Goal: Task Accomplishment & Management: Manage account settings

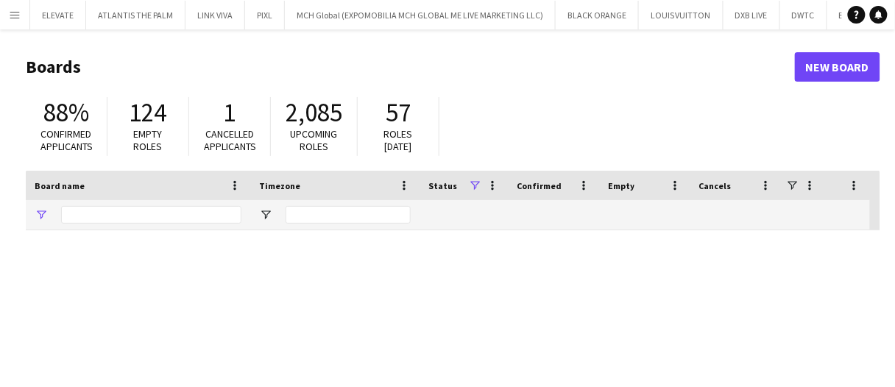
type input "***"
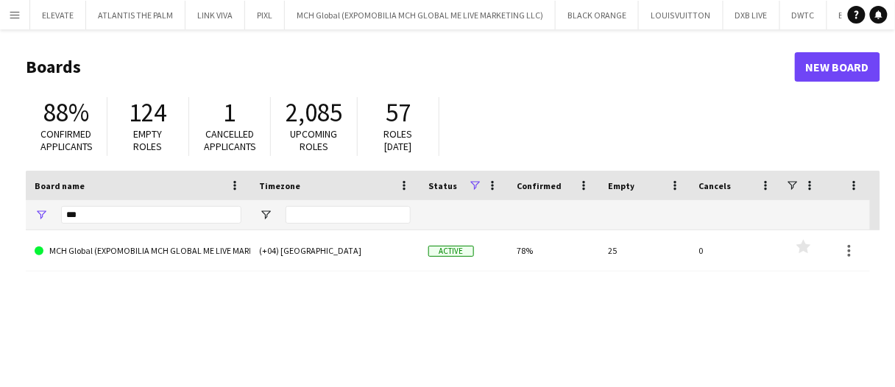
click at [19, 24] on button "Menu" at bounding box center [14, 14] width 29 height 29
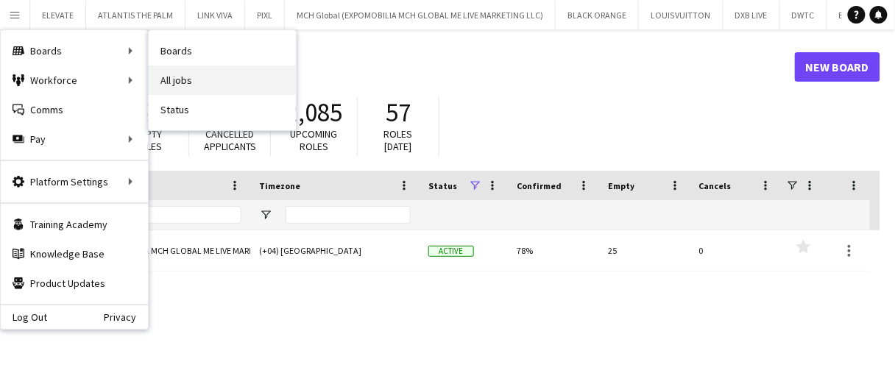
click at [206, 83] on link "All jobs" at bounding box center [222, 80] width 147 height 29
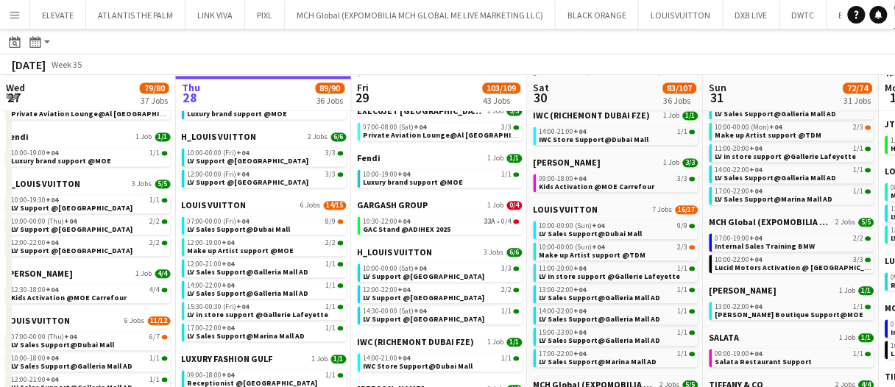
scroll to position [736, 0]
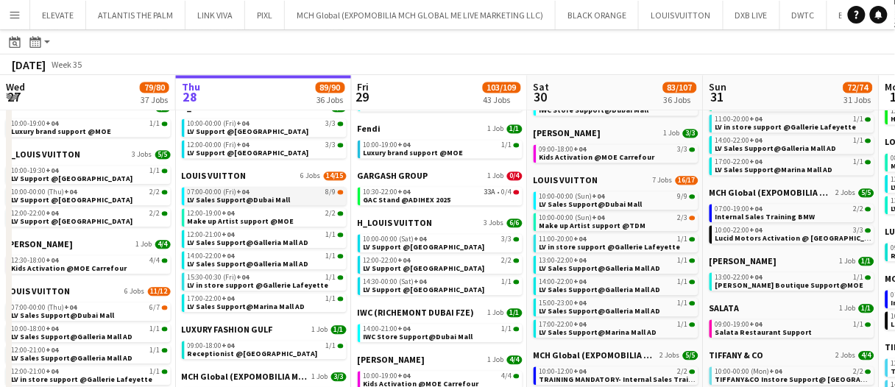
click at [320, 201] on link "07:00-00:00 (Fri) +04 8/9 LV Sales Support@Dubai Mall" at bounding box center [266, 195] width 156 height 17
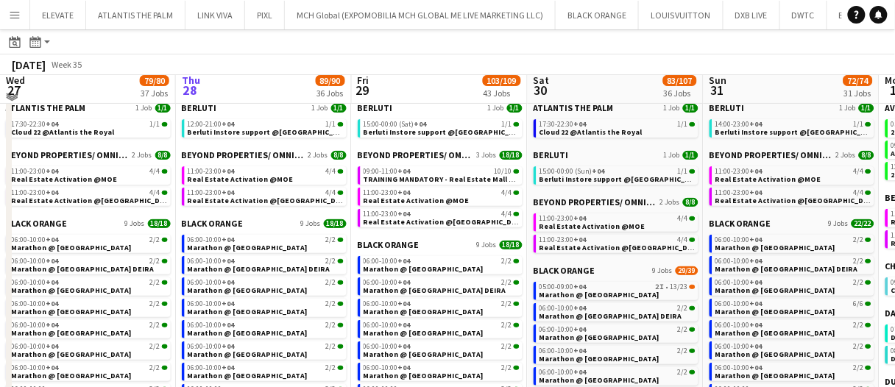
scroll to position [0, 0]
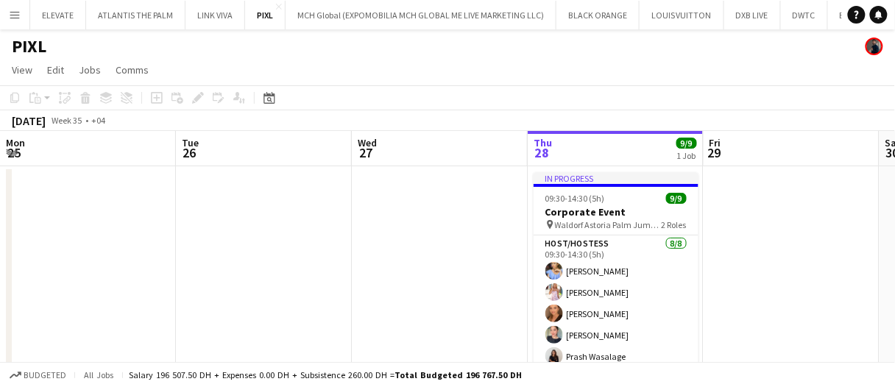
scroll to position [0, 398]
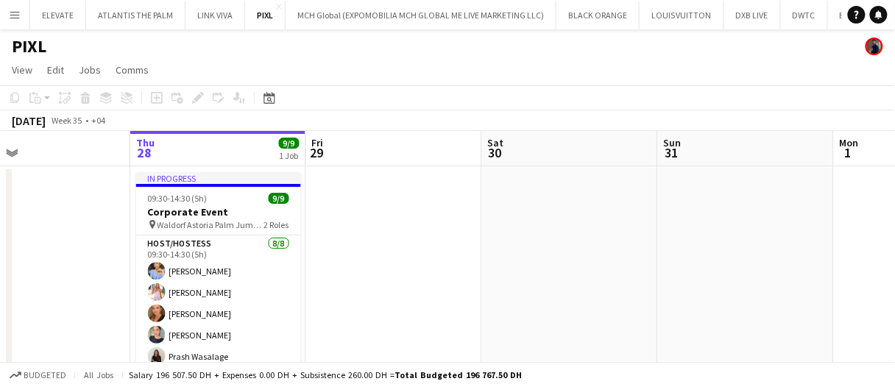
click at [553, 299] on app-date-cell at bounding box center [570, 292] width 176 height 253
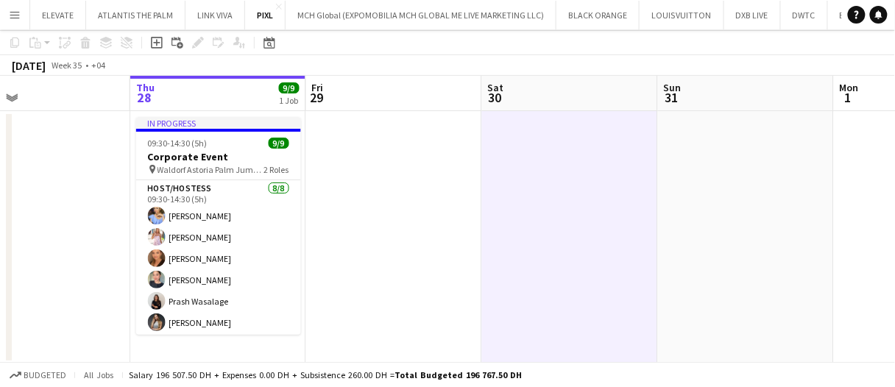
scroll to position [0, 0]
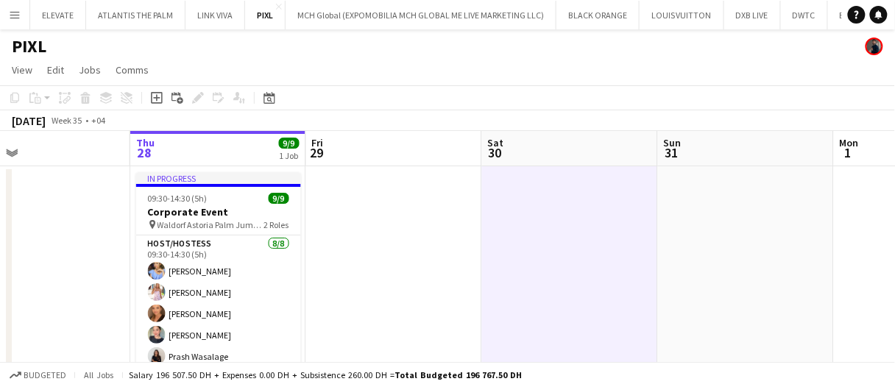
click at [553, 299] on app-date-cell at bounding box center [570, 292] width 176 height 253
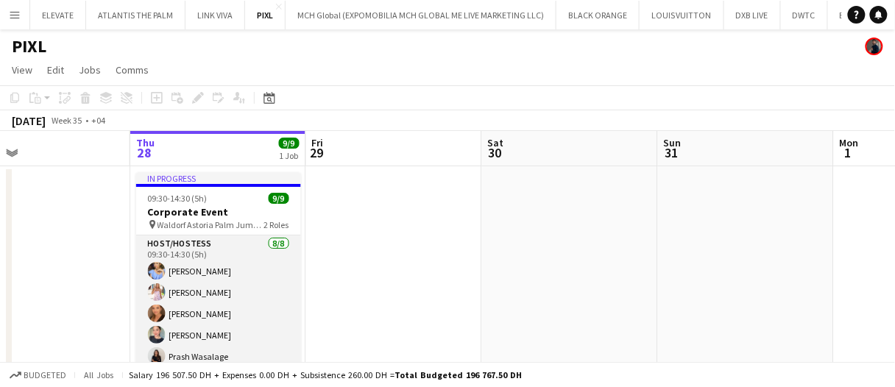
click at [214, 313] on app-card-role "Host/Hostess 8/8 09:30-14:30 (5h) Yana Lazareva Maryna Tsypar Maryna Demchenko …" at bounding box center [218, 336] width 165 height 200
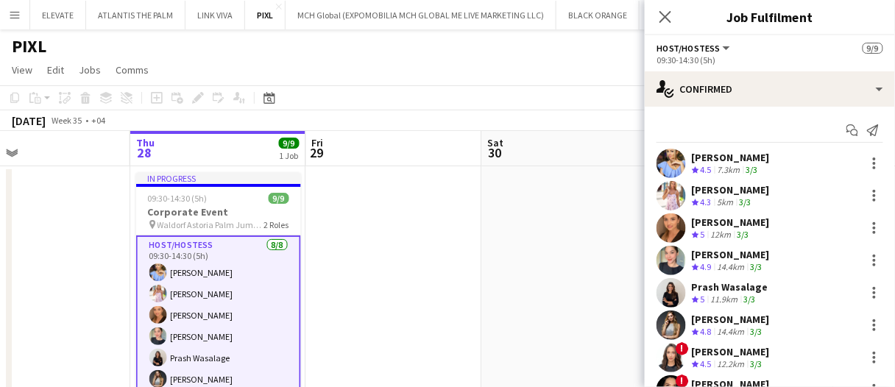
click at [755, 323] on div "Kseniya Papova" at bounding box center [731, 319] width 78 height 13
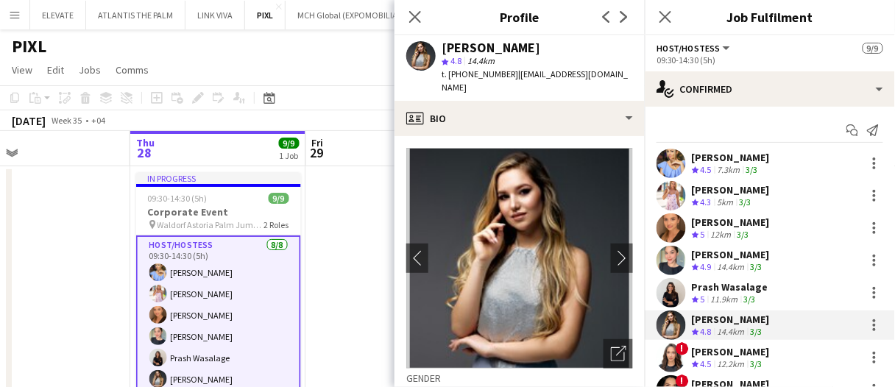
click at [551, 136] on app-crew-profile-bio "chevron-left chevron-right Open photos pop-in Gender Female Birthday 08-01-2004…" at bounding box center [520, 261] width 250 height 251
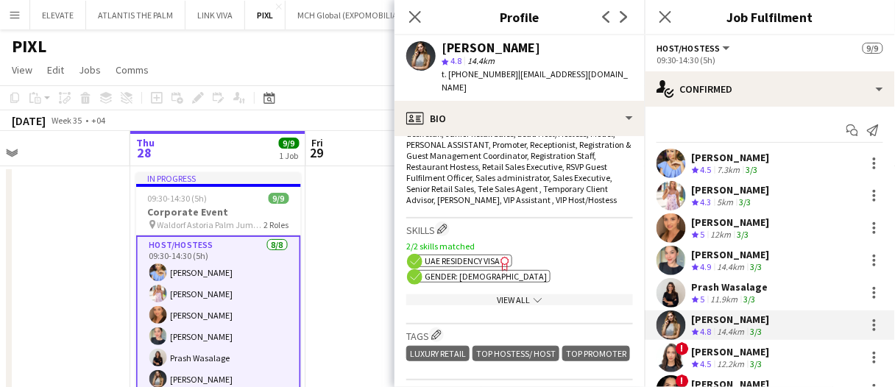
scroll to position [515, 0]
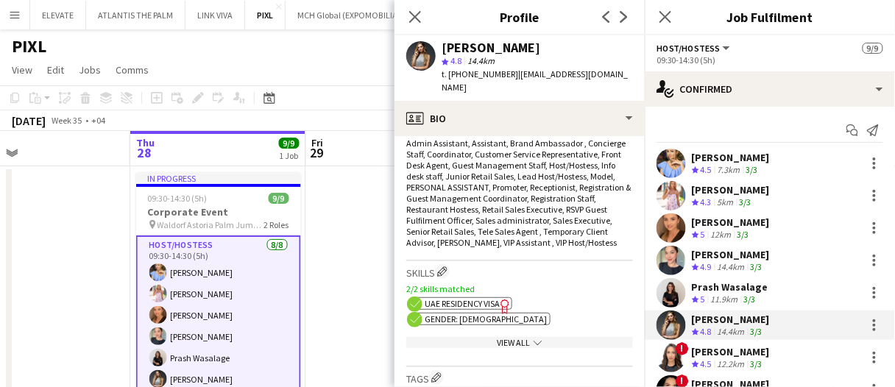
click at [501, 299] on icon "Freelancer has uploaded a photo validation of skill. Click to see" at bounding box center [505, 306] width 15 height 15
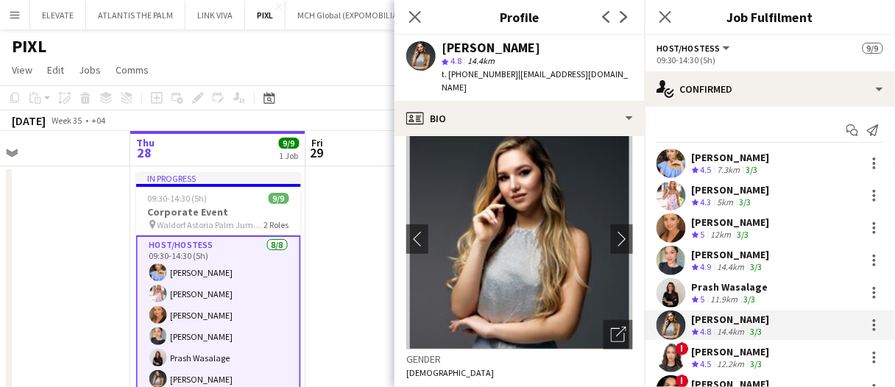
scroll to position [0, 0]
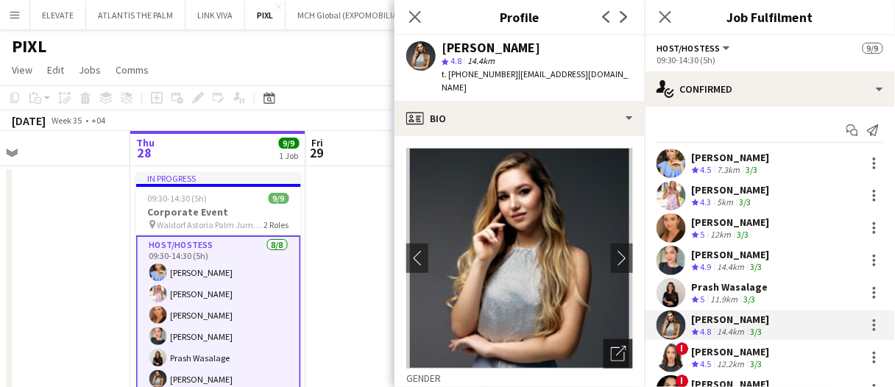
click at [611, 347] on icon "Open photos pop-in" at bounding box center [618, 353] width 15 height 15
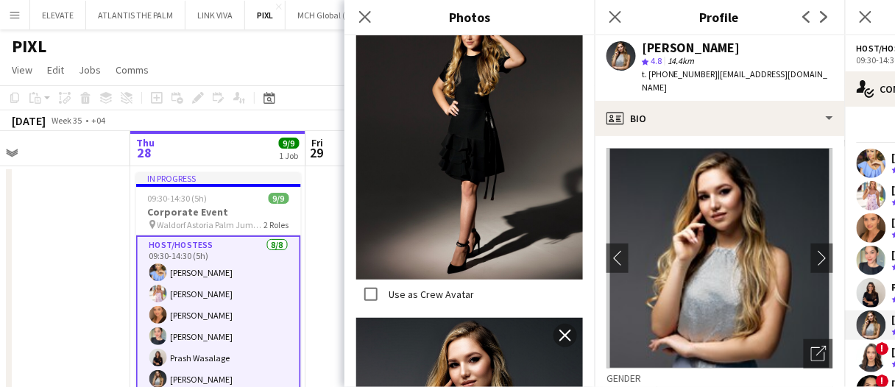
scroll to position [3328, 0]
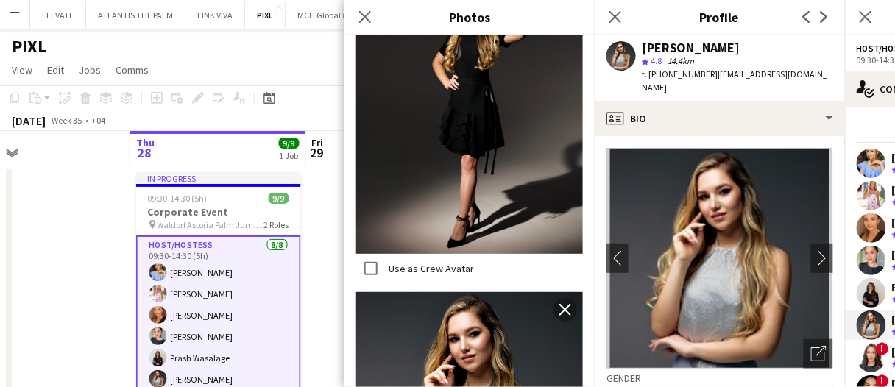
drag, startPoint x: 359, startPoint y: 13, endPoint x: 375, endPoint y: 40, distance: 31.1
click at [359, 13] on icon "Close pop-in" at bounding box center [365, 17] width 12 height 12
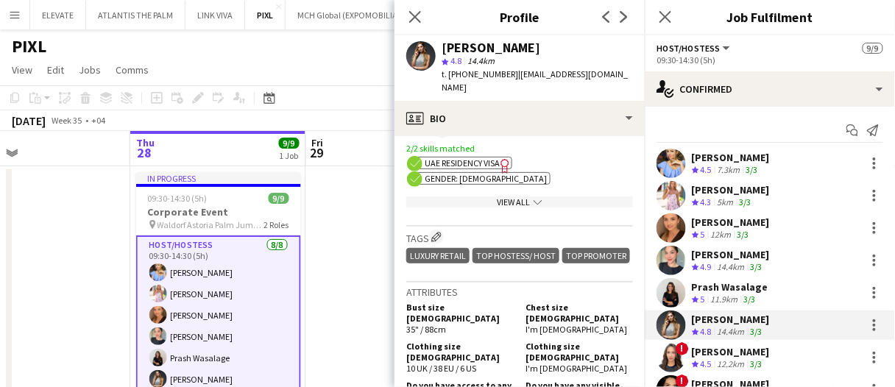
scroll to position [663, 0]
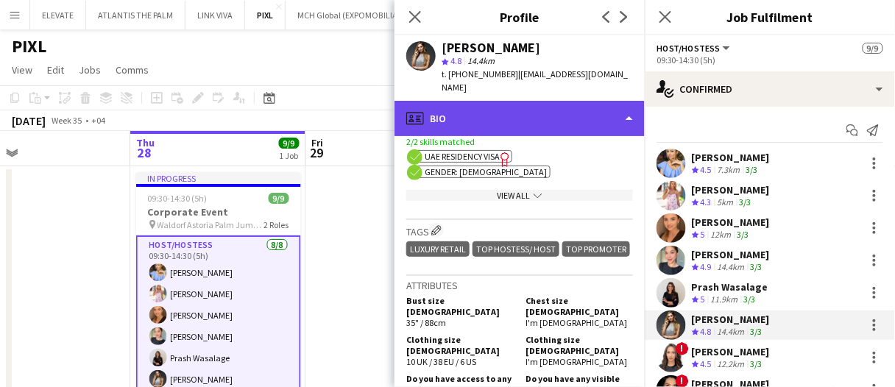
click at [521, 107] on div "profile Bio" at bounding box center [520, 118] width 250 height 35
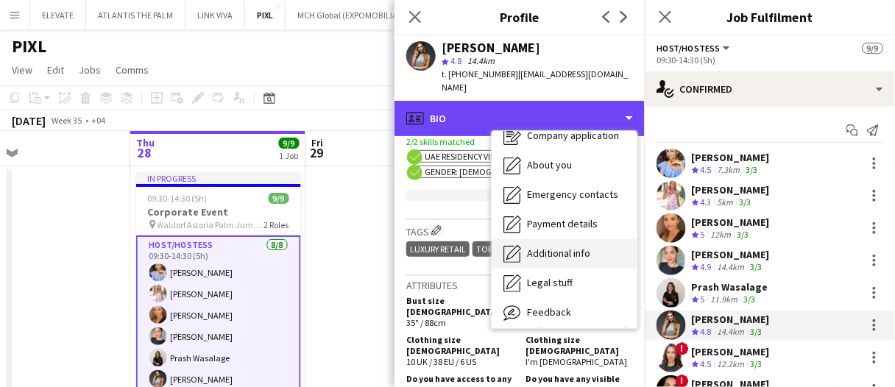
scroll to position [79, 0]
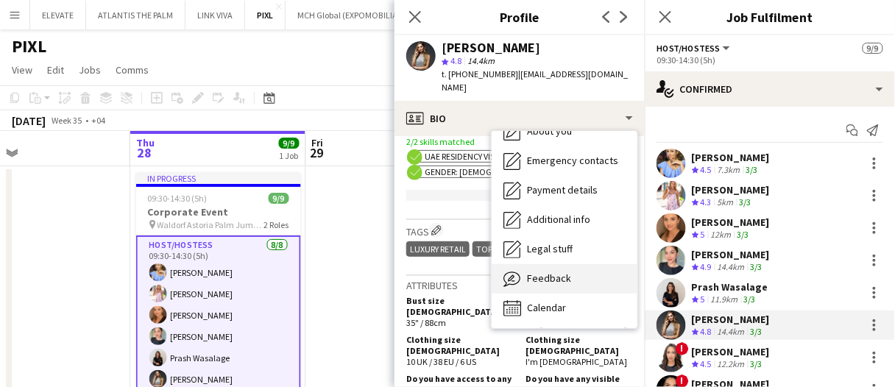
click at [571, 264] on div "Feedback Feedback" at bounding box center [565, 278] width 146 height 29
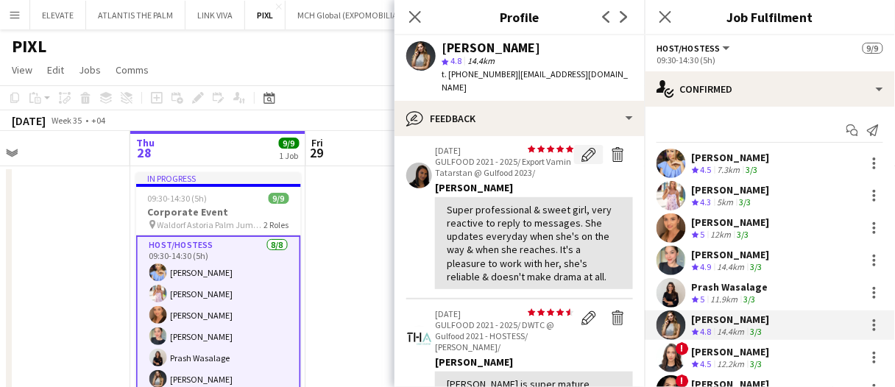
scroll to position [663, 0]
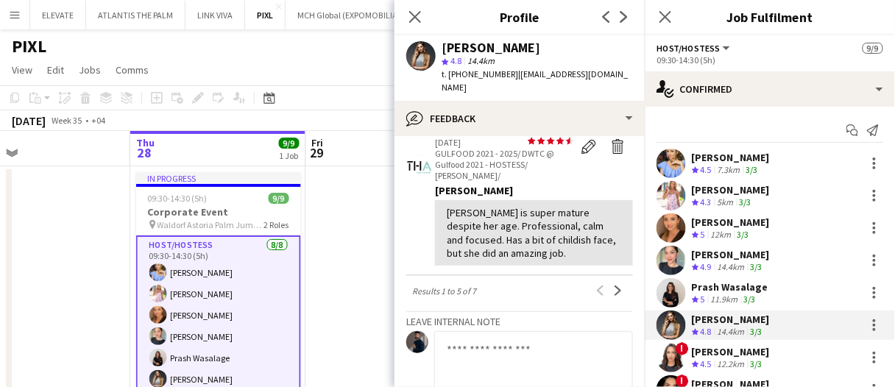
click at [613, 292] on app-icon "Next" at bounding box center [618, 291] width 10 height 10
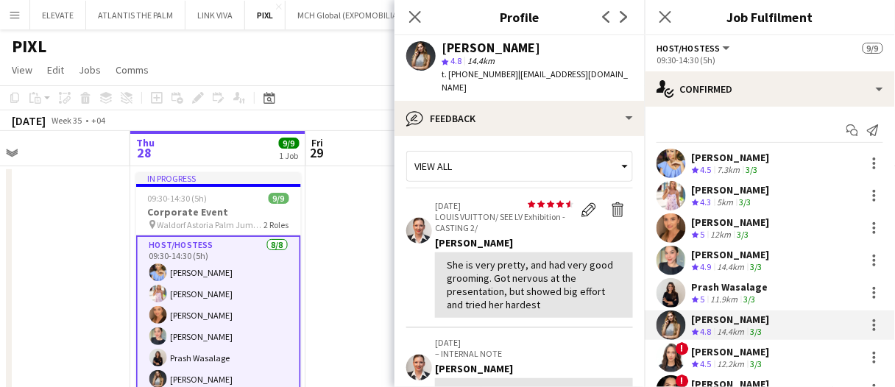
scroll to position [0, 0]
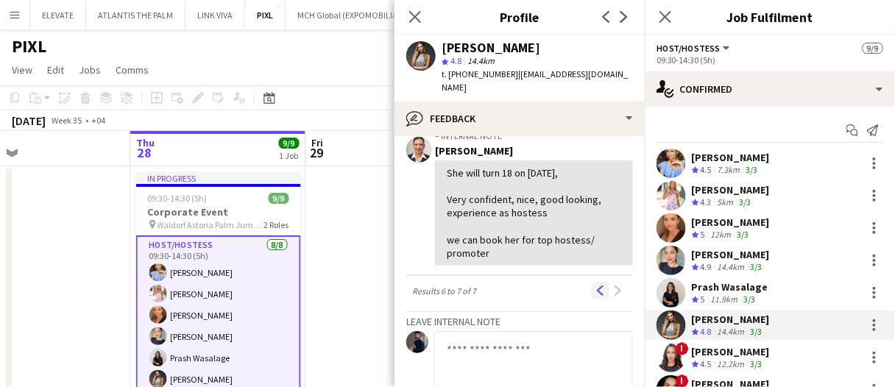
click at [596, 291] on app-icon "Previous" at bounding box center [601, 291] width 10 height 10
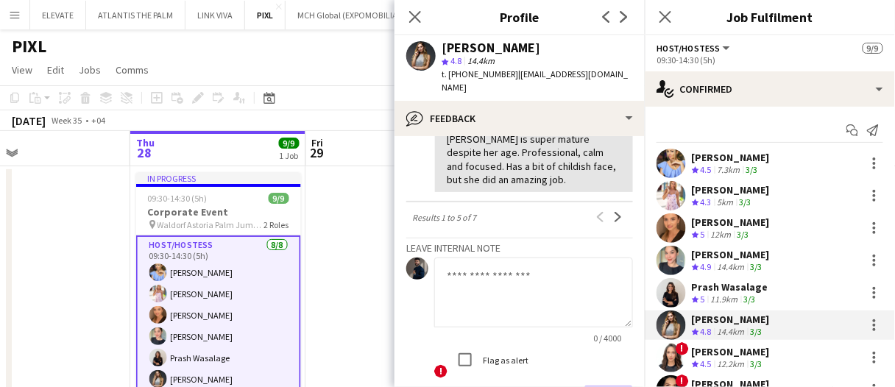
scroll to position [663, 0]
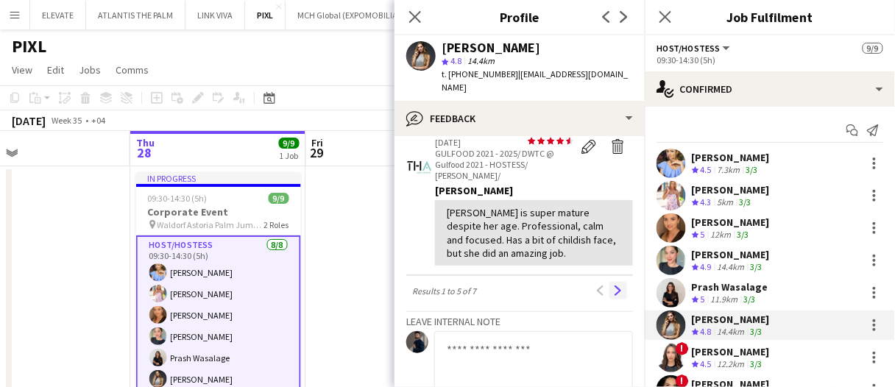
drag, startPoint x: 609, startPoint y: 296, endPoint x: 598, endPoint y: 300, distance: 11.9
click at [613, 296] on app-icon "Next" at bounding box center [618, 291] width 10 height 10
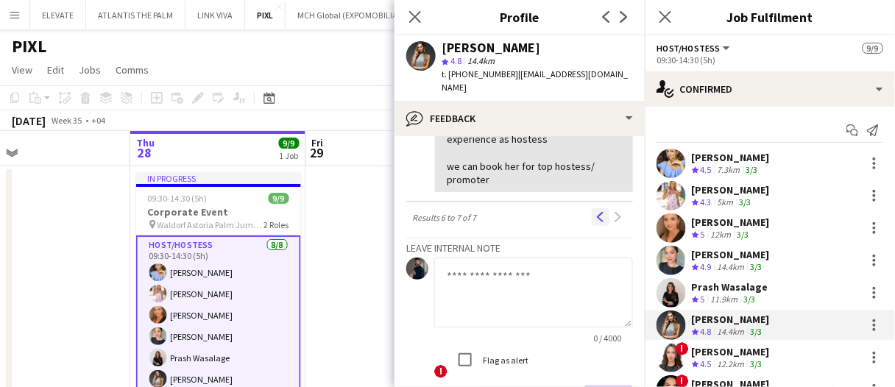
click at [596, 221] on app-icon "Previous" at bounding box center [601, 217] width 10 height 10
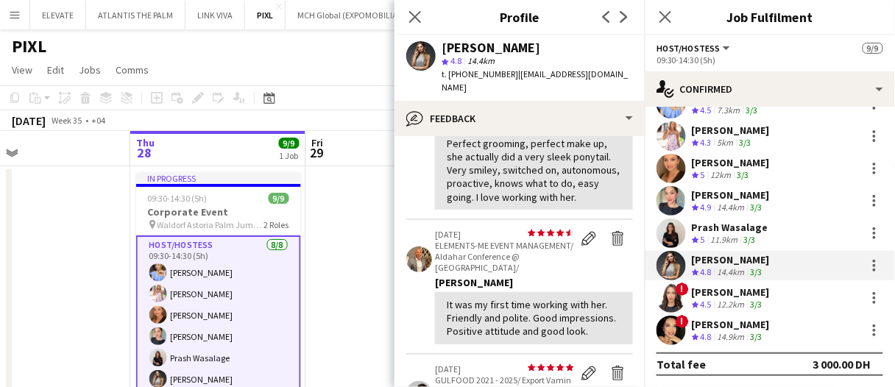
scroll to position [295, 0]
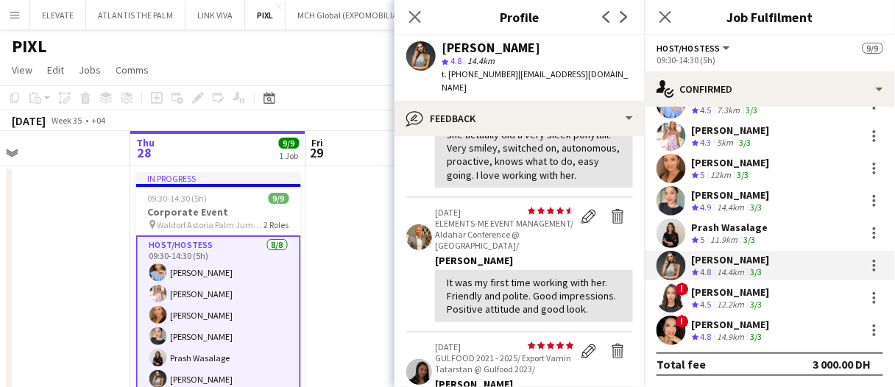
click at [334, 255] on app-date-cell at bounding box center [394, 292] width 176 height 253
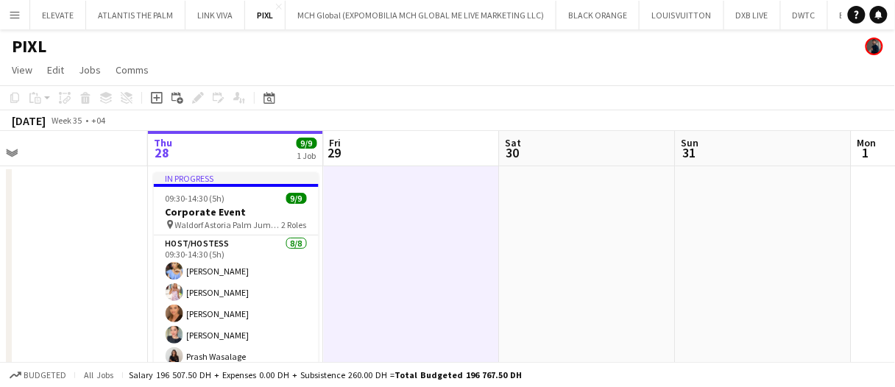
scroll to position [0, 377]
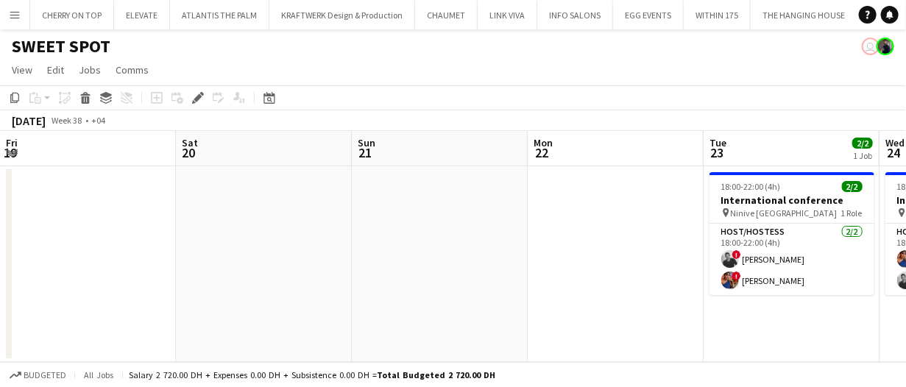
scroll to position [0, 506]
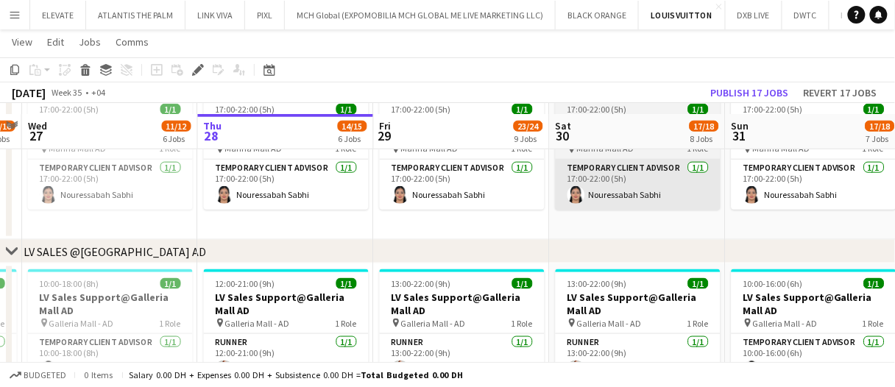
scroll to position [1693, 0]
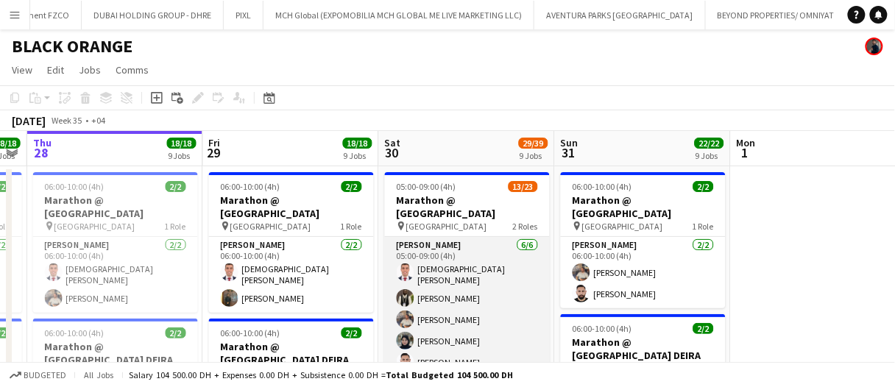
click at [449, 289] on app-card-role "[PERSON_NAME] [DATE] 05:00-09:00 (4h) [DEMOGRAPHIC_DATA] [PERSON_NAME] Fejiro E…" at bounding box center [467, 320] width 165 height 166
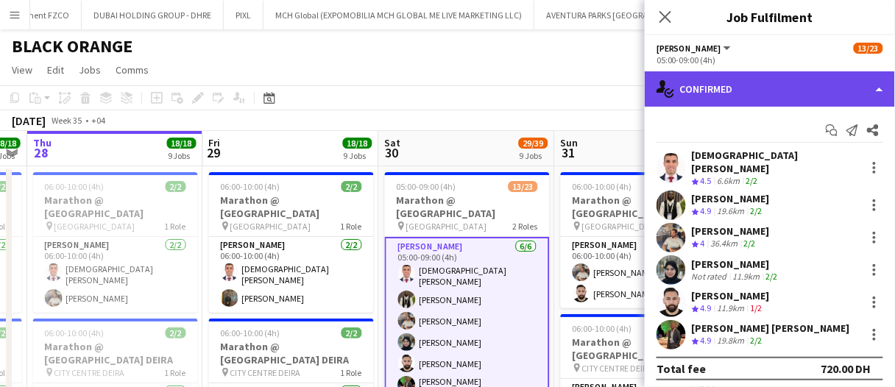
click at [773, 97] on div "single-neutral-actions-check-2 Confirmed" at bounding box center [770, 88] width 250 height 35
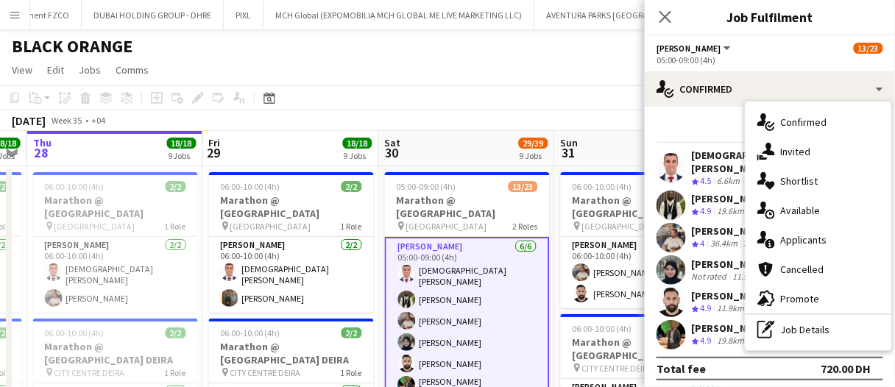
click at [831, 320] on div "pen-write Job Details" at bounding box center [819, 329] width 146 height 29
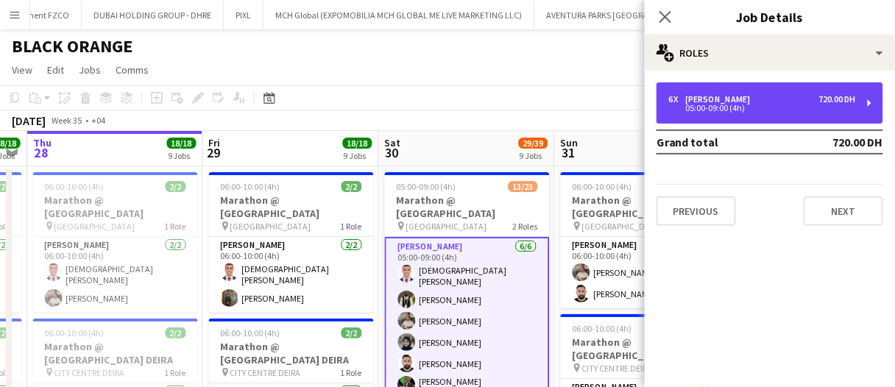
click at [780, 100] on div "6 x [PERSON_NAME] 720.00 DH" at bounding box center [763, 99] width 188 height 10
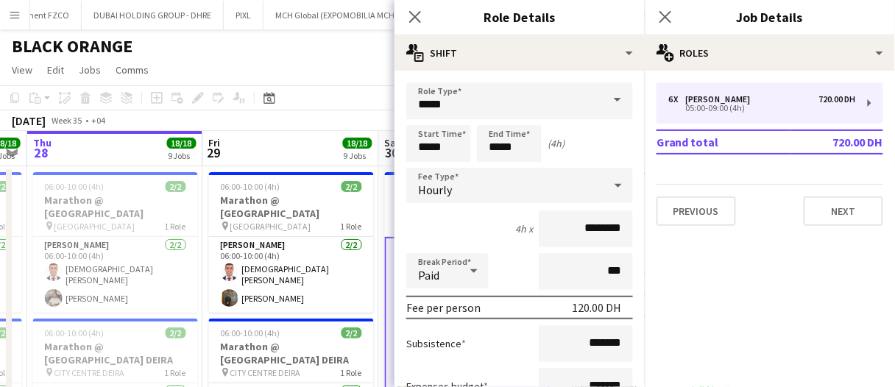
click at [318, 126] on div "[DATE] Week 35 • +04" at bounding box center [447, 120] width 895 height 21
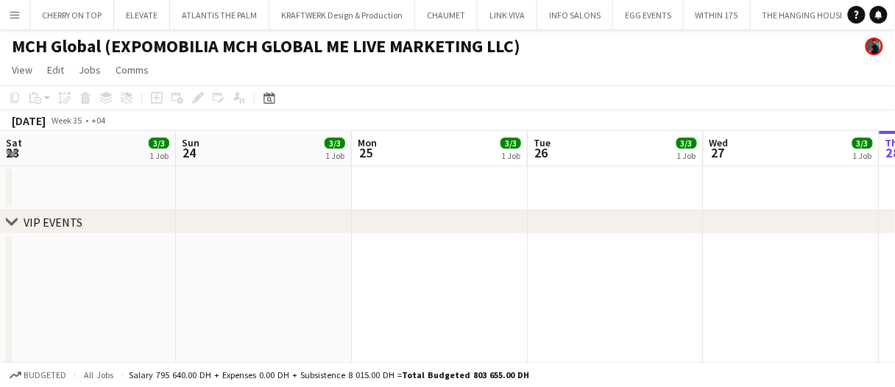
scroll to position [0, 650]
